Goal: Task Accomplishment & Management: Manage account settings

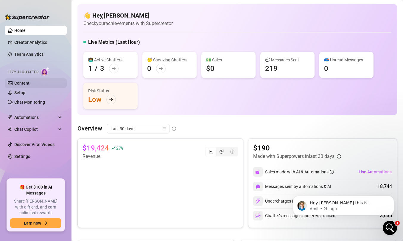
scroll to position [39, 0]
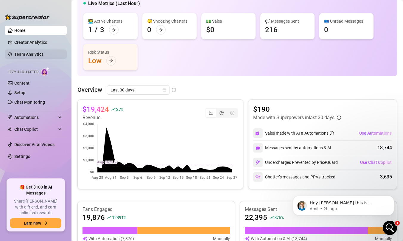
click at [43, 56] on link "Team Analytics" at bounding box center [28, 54] width 29 height 5
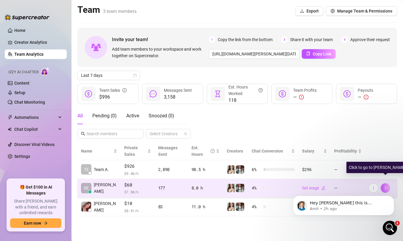
click at [387, 186] on icon "right" at bounding box center [385, 188] width 4 height 4
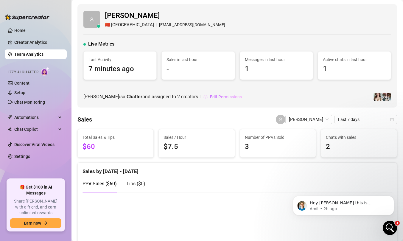
click at [210, 97] on span "Edit Permissions" at bounding box center [226, 96] width 32 height 5
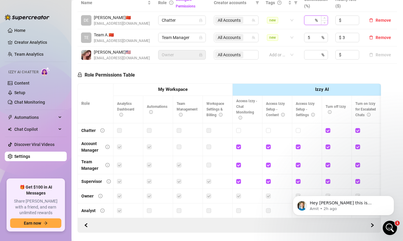
click at [310, 21] on input at bounding box center [311, 20] width 6 height 9
type input "5"
click at [348, 19] on input at bounding box center [351, 20] width 16 height 9
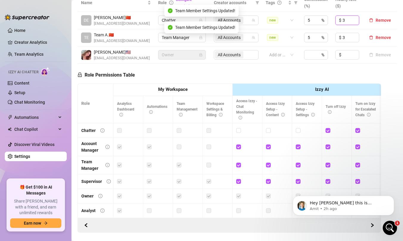
type input "3"
click at [321, 77] on div "Role Permissions Table Role My Workspace Izzy AI OnlyFans Side Menu OnlyFans Ch…" at bounding box center [229, 148] width 304 height 169
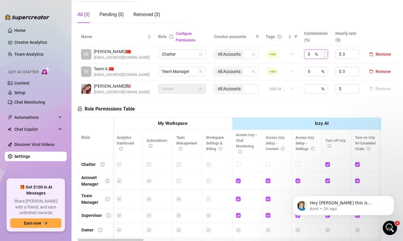
click at [313, 55] on input "5" at bounding box center [311, 54] width 6 height 9
click at [308, 105] on div "Role Permissions Table Role My Workspace Izzy AI OnlyFans Side Menu OnlyFans Ch…" at bounding box center [229, 184] width 304 height 172
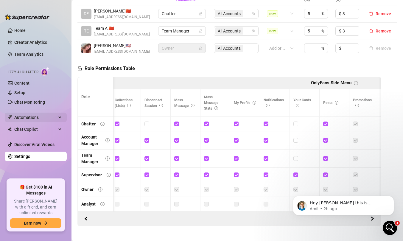
click at [29, 116] on span "Automations" at bounding box center [35, 118] width 42 height 10
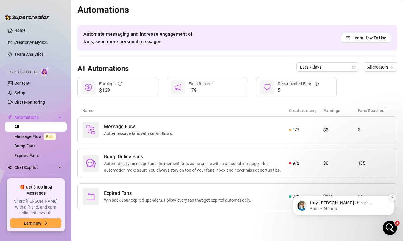
click at [392, 198] on icon "Dismiss notification" at bounding box center [392, 197] width 3 height 3
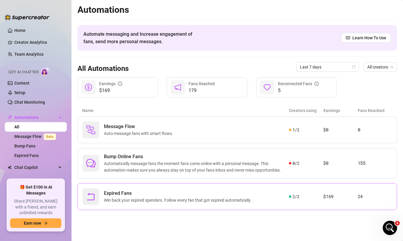
click at [328, 202] on div "Expired Fans Win back your expired spenders. Follow every fan that got expired …" at bounding box center [237, 196] width 320 height 27
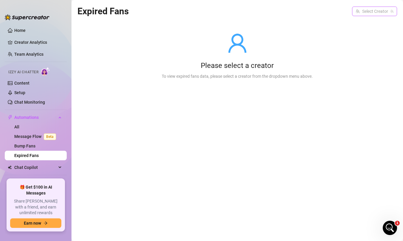
click at [371, 12] on input "search" at bounding box center [372, 11] width 32 height 9
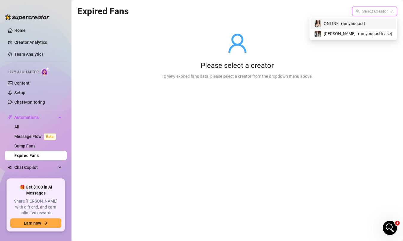
click at [364, 24] on span "( amyaugust )" at bounding box center [353, 23] width 24 height 7
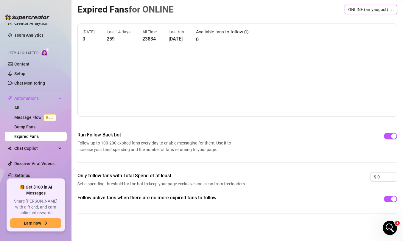
scroll to position [19, 0]
click at [38, 151] on span "Chat Copilot" at bounding box center [35, 148] width 42 height 10
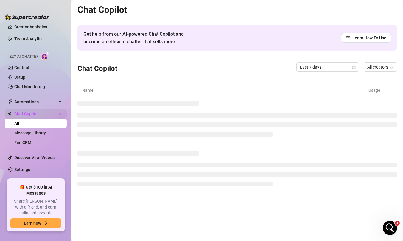
scroll to position [10, 0]
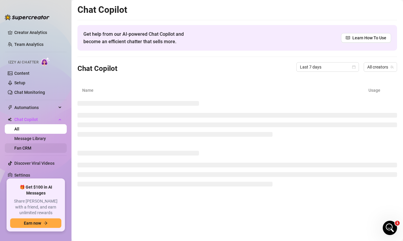
click at [31, 148] on link "Fan CRM" at bounding box center [22, 148] width 17 height 5
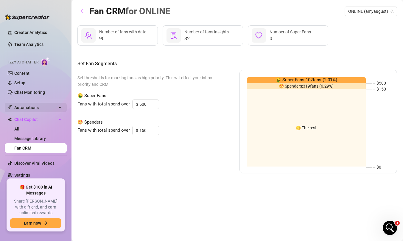
click at [53, 107] on span "Automations" at bounding box center [35, 108] width 42 height 10
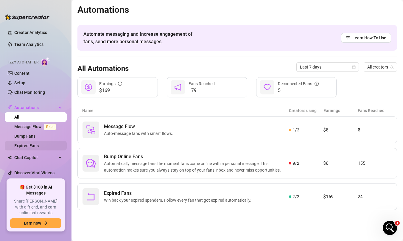
click at [38, 147] on link "Expired Fans" at bounding box center [26, 145] width 24 height 5
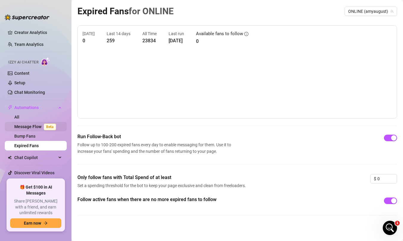
click at [34, 126] on link "Message Flow Beta" at bounding box center [36, 126] width 44 height 5
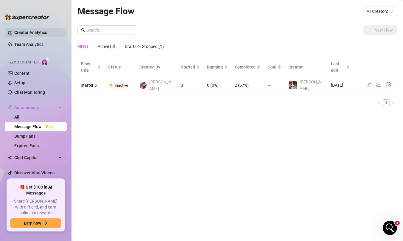
click at [27, 32] on link "Creator Analytics" at bounding box center [38, 33] width 48 height 10
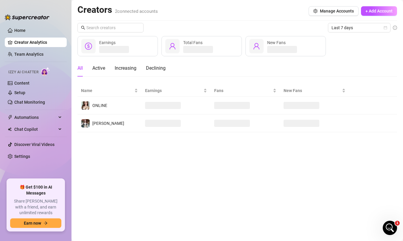
click at [43, 44] on link "Creator Analytics" at bounding box center [38, 43] width 48 height 10
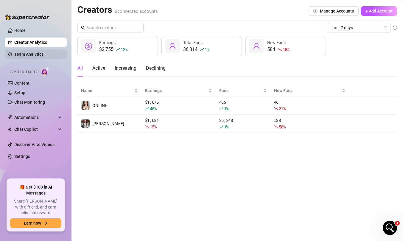
click at [43, 52] on link "Team Analytics" at bounding box center [28, 54] width 29 height 5
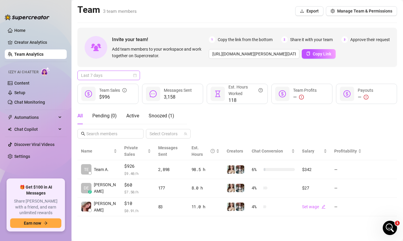
click at [122, 76] on span "Last 7 days" at bounding box center [108, 75] width 55 height 9
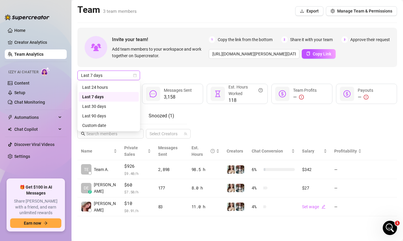
click at [161, 75] on div "Last 7 days Last 7 days" at bounding box center [237, 76] width 320 height 10
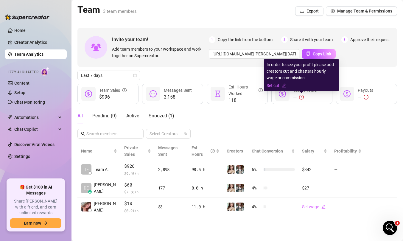
click at [301, 97] on icon "exclamation-circle" at bounding box center [301, 97] width 1 height 2
click at [273, 85] on link "Set cut" at bounding box center [302, 85] width 70 height 7
